Goal: Task Accomplishment & Management: Manage account settings

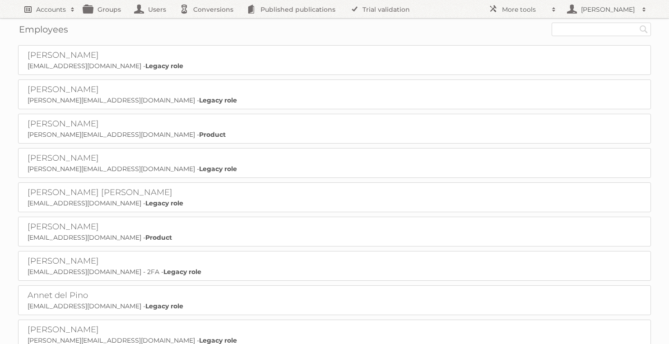
click at [52, 12] on h2 "Accounts" at bounding box center [51, 9] width 30 height 9
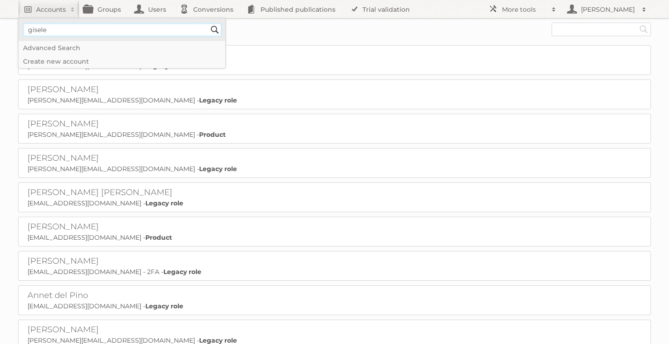
type input"] "gisele"
click at [208, 23] on input "Search" at bounding box center [215, 30] width 14 height 14
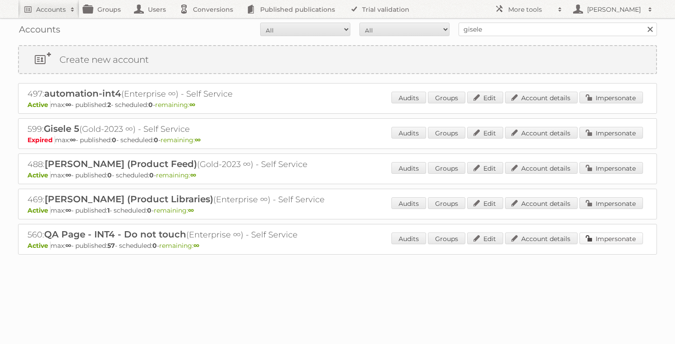
click at [617, 239] on link "Impersonate" at bounding box center [612, 238] width 64 height 12
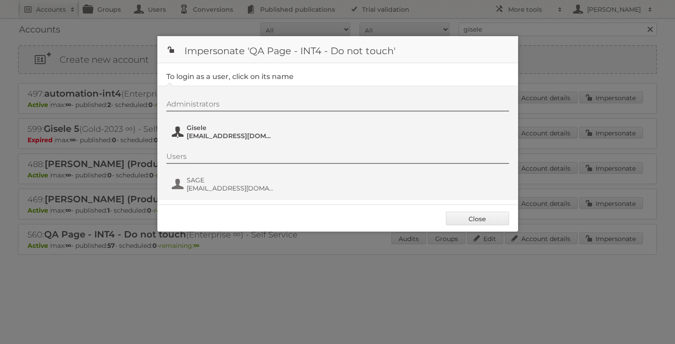
click at [204, 129] on span "Gisele" at bounding box center [231, 128] width 88 height 8
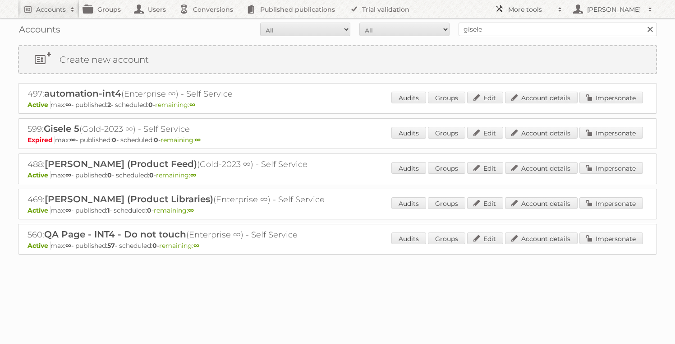
click at [522, 6] on h2 "More tools" at bounding box center [530, 9] width 45 height 9
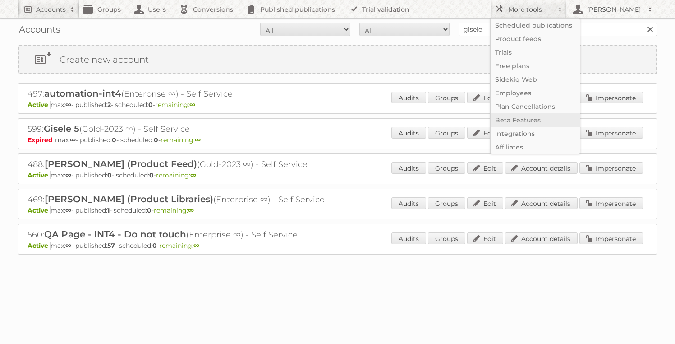
click at [518, 125] on link "Beta Features" at bounding box center [535, 120] width 89 height 14
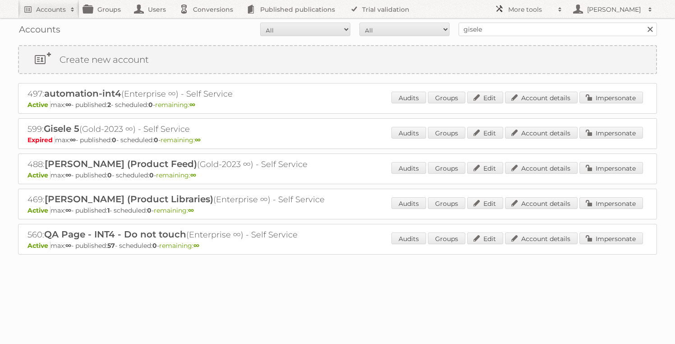
click at [538, 10] on h2 "More tools" at bounding box center [530, 9] width 45 height 9
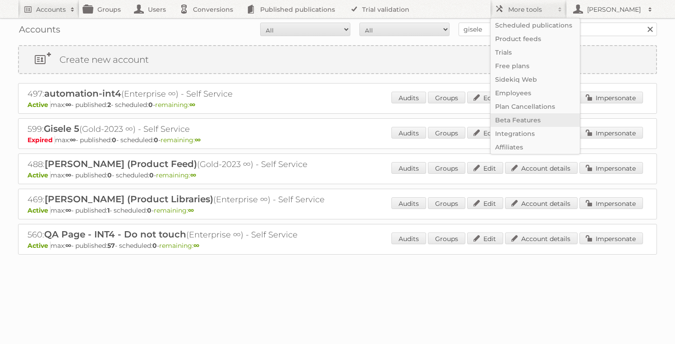
click at [525, 122] on link "Beta Features" at bounding box center [535, 120] width 89 height 14
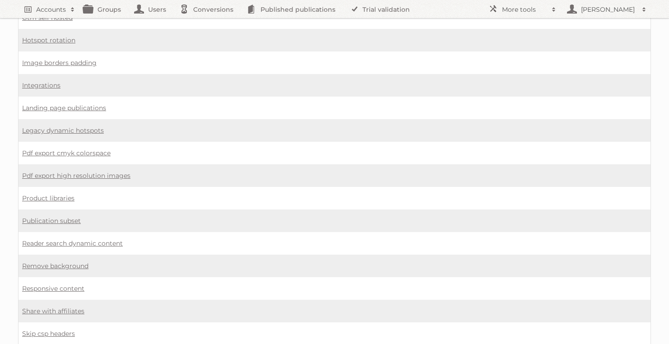
scroll to position [688, 0]
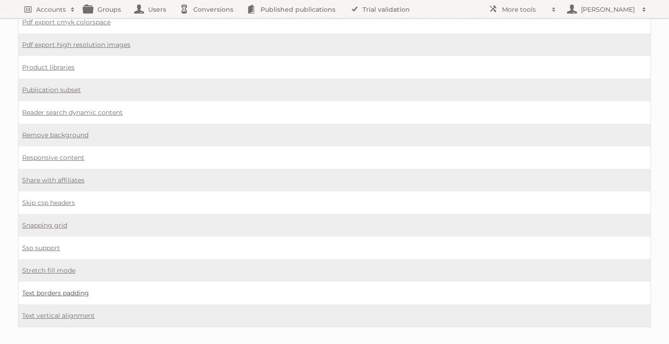
click at [61, 289] on link "Text borders padding" at bounding box center [55, 293] width 67 height 8
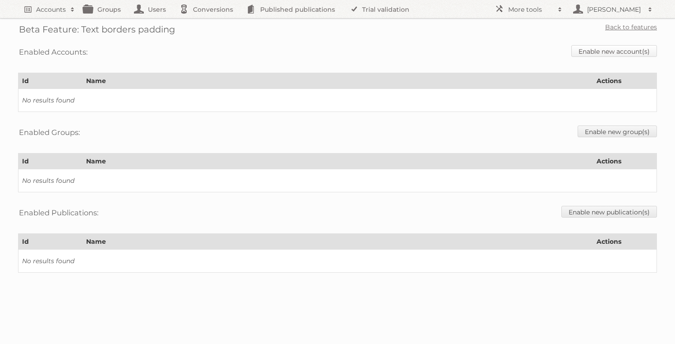
drag, startPoint x: 619, startPoint y: 54, endPoint x: 608, endPoint y: 55, distance: 11.9
click at [620, 54] on link "Enable new account(s)" at bounding box center [615, 51] width 86 height 12
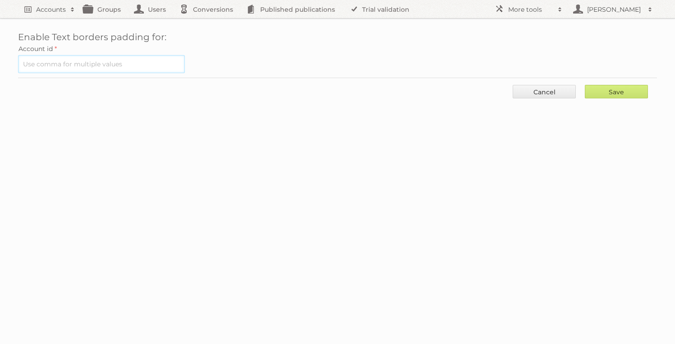
click at [138, 70] on input "text" at bounding box center [101, 64] width 167 height 18
type input "560"
click at [585, 85] on input "Save" at bounding box center [616, 92] width 63 height 14
type input "..."
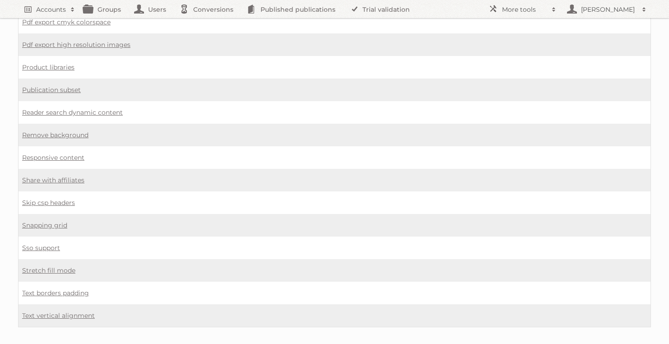
scroll to position [688, 0]
click at [69, 311] on link "Text vertical alignment" at bounding box center [58, 315] width 73 height 8
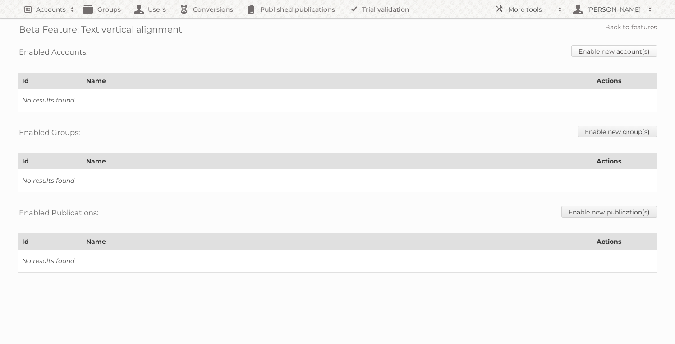
click at [585, 54] on link "Enable new account(s)" at bounding box center [615, 51] width 86 height 12
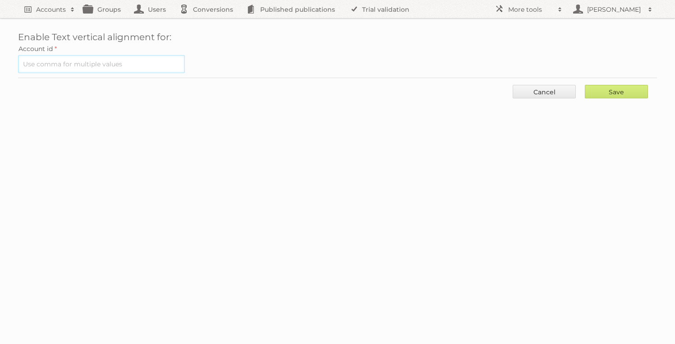
click at [113, 69] on input "text" at bounding box center [101, 64] width 167 height 18
type input "560"
click at [602, 85] on input "Save" at bounding box center [616, 92] width 63 height 14
type input "..."
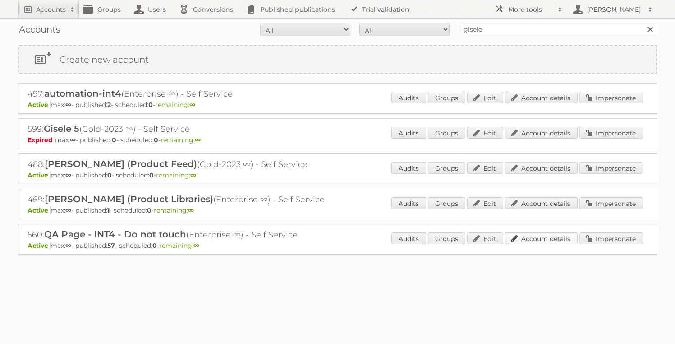
click at [534, 238] on link "Account details" at bounding box center [541, 238] width 73 height 12
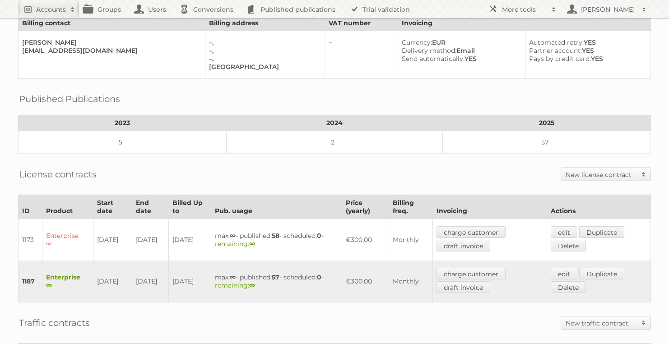
scroll to position [252, 0]
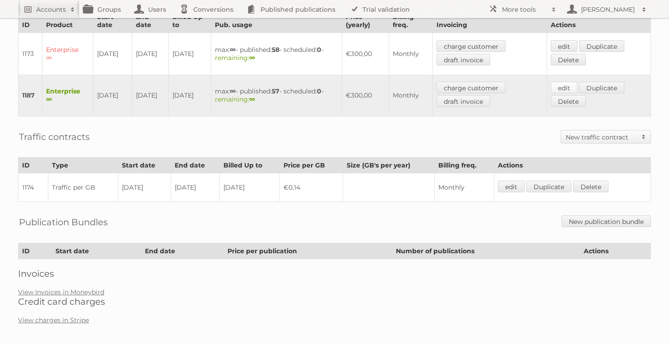
click at [565, 85] on link "edit" at bounding box center [563, 88] width 27 height 12
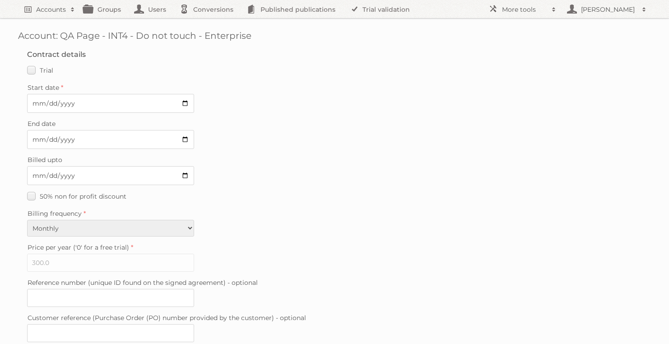
scroll to position [233, 0]
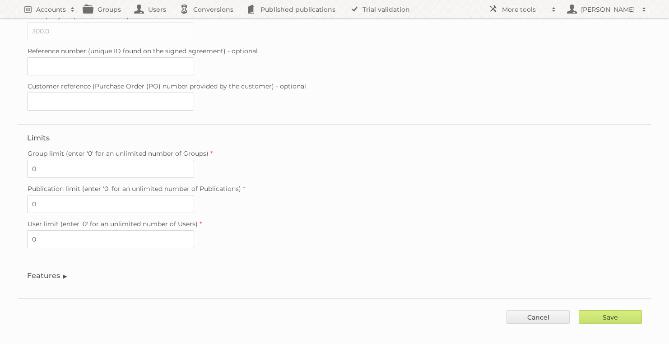
click at [59, 271] on legend "Features" at bounding box center [47, 275] width 41 height 9
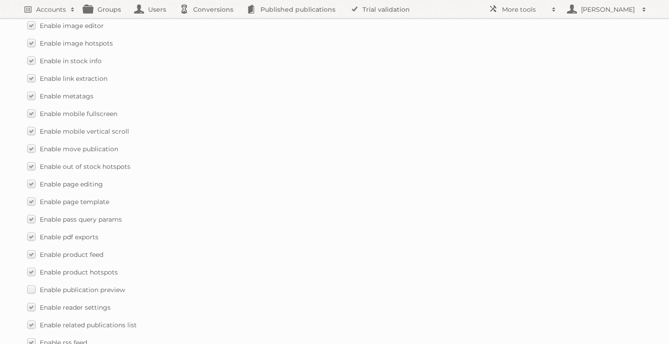
scroll to position [1005, 0]
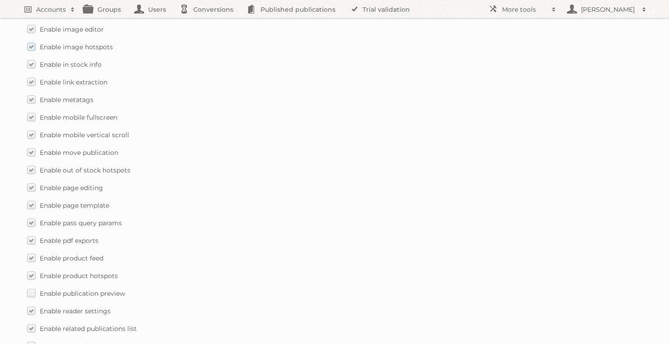
click at [102, 40] on label "Enable image hotspots" at bounding box center [70, 46] width 86 height 13
click at [0, 0] on input "Enable image hotspots" at bounding box center [0, 0] width 0 height 0
click at [98, 43] on label "Enable image hotspots" at bounding box center [70, 46] width 86 height 13
click at [0, 0] on input "Enable image hotspots" at bounding box center [0, 0] width 0 height 0
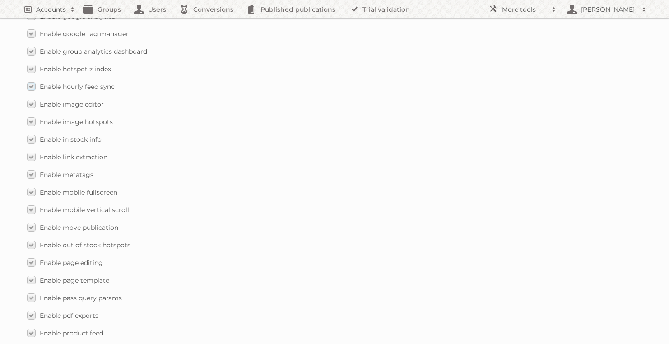
scroll to position [924, 0]
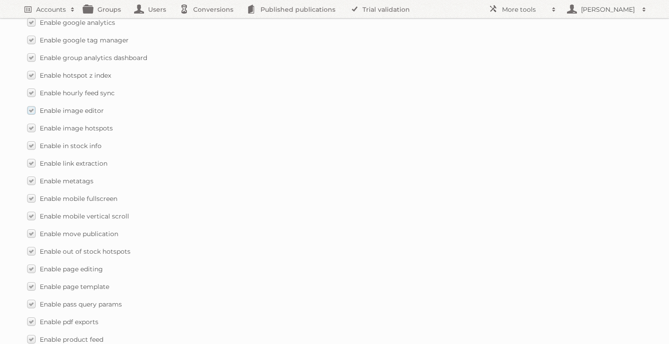
click at [97, 106] on span "Enable image editor" at bounding box center [72, 110] width 64 height 8
click at [0, 0] on input "Enable image editor" at bounding box center [0, 0] width 0 height 0
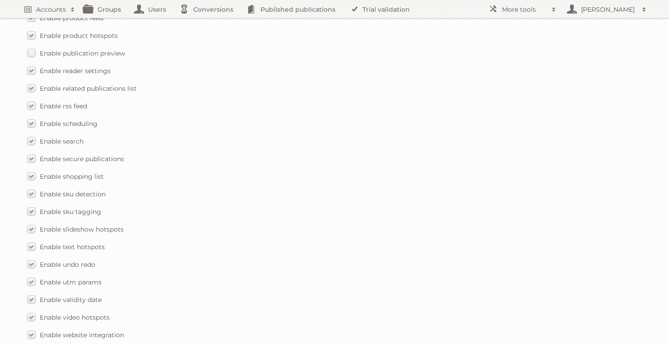
scroll to position [1306, 0]
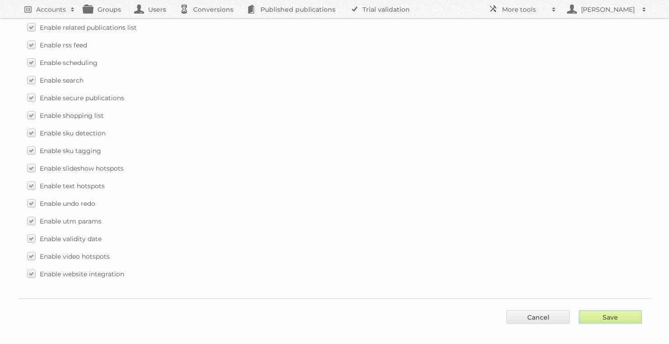
click at [603, 310] on input "Save" at bounding box center [609, 317] width 63 height 14
type input "..."
